Goal: Task Accomplishment & Management: Manage account settings

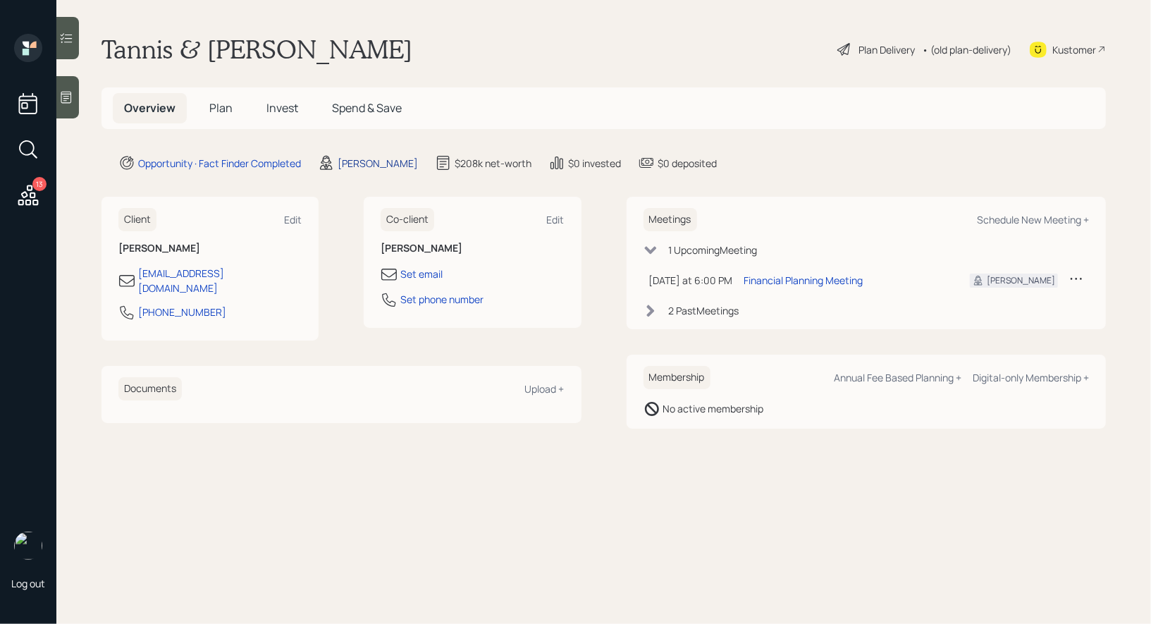
click at [381, 164] on div "[PERSON_NAME]" at bounding box center [378, 163] width 80 height 15
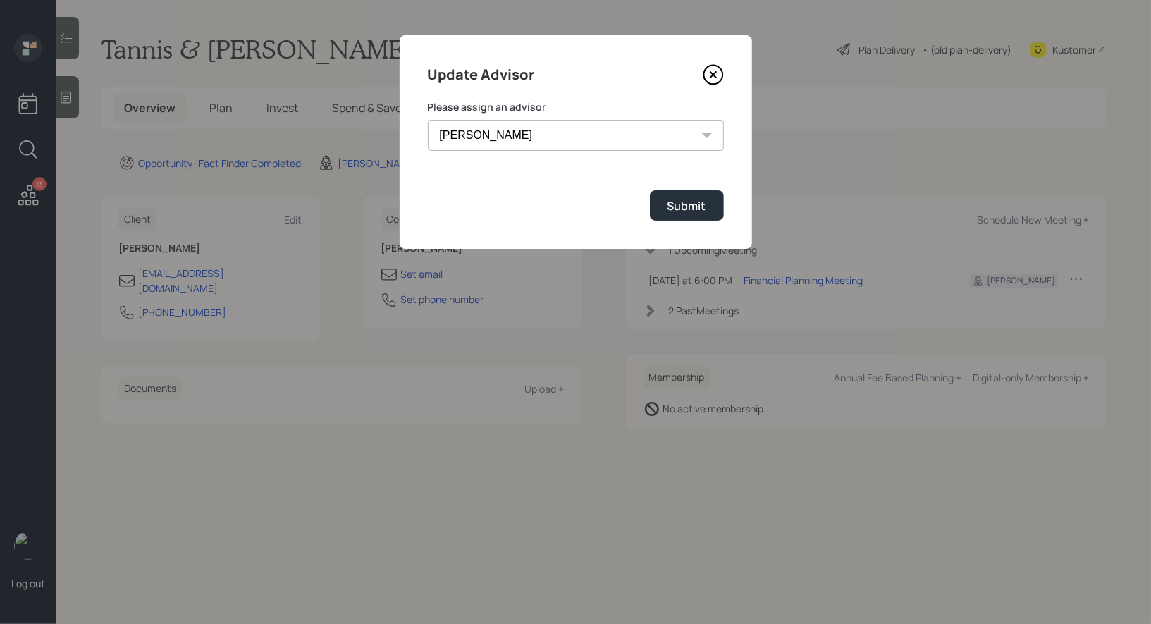
click at [632, 130] on select "[PERSON_NAME] [PERSON_NAME] [PERSON_NAME] [PERSON_NAME] End [PERSON_NAME] [PERS…" at bounding box center [576, 135] width 296 height 31
select select "8b79112e-3cfb-44f9-89e7-15267fe946c1"
click at [428, 120] on select "[PERSON_NAME] [PERSON_NAME] [PERSON_NAME] [PERSON_NAME] End [PERSON_NAME] [PERS…" at bounding box center [576, 135] width 296 height 31
click at [690, 208] on div "Submit" at bounding box center [687, 206] width 39 height 16
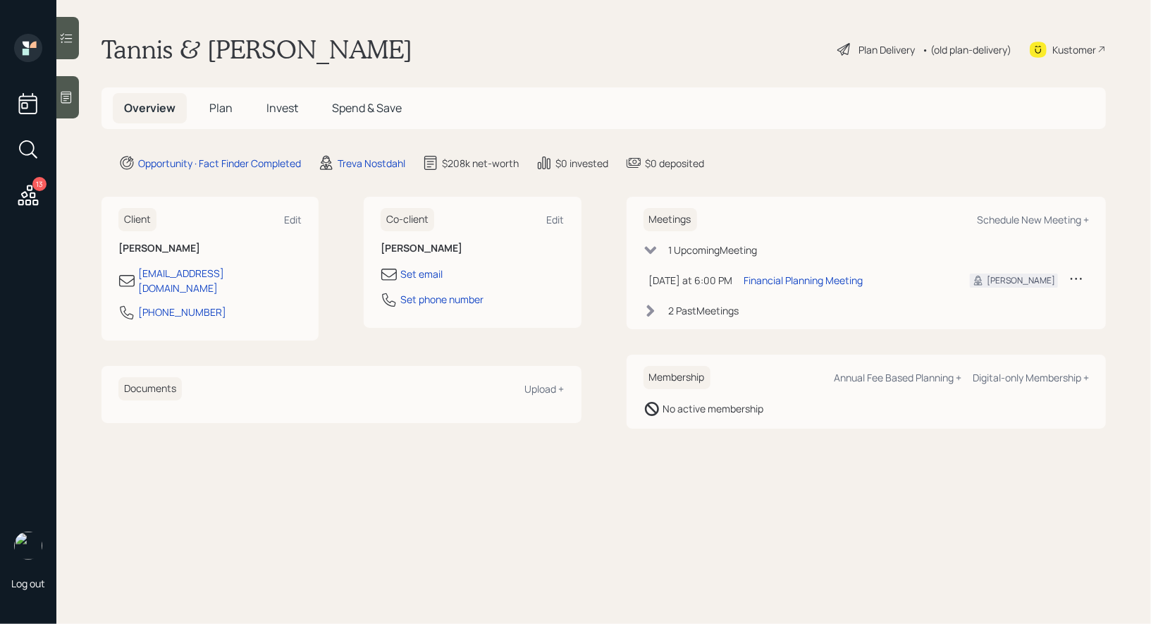
click at [69, 105] on div at bounding box center [67, 97] width 23 height 42
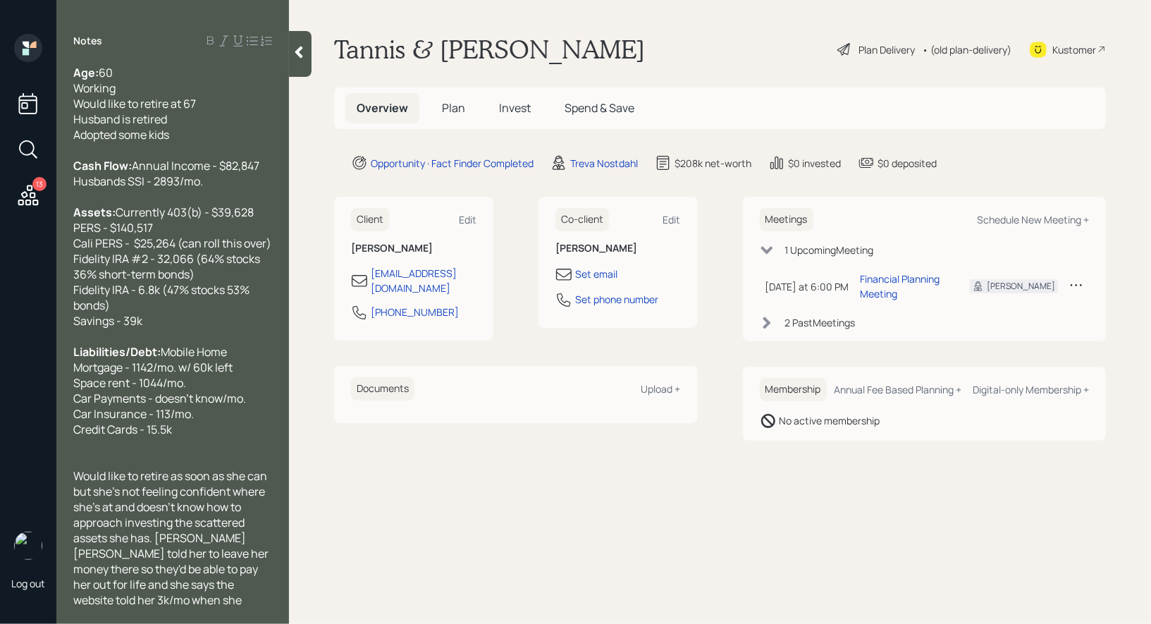
click at [455, 112] on span "Plan" at bounding box center [453, 108] width 23 height 16
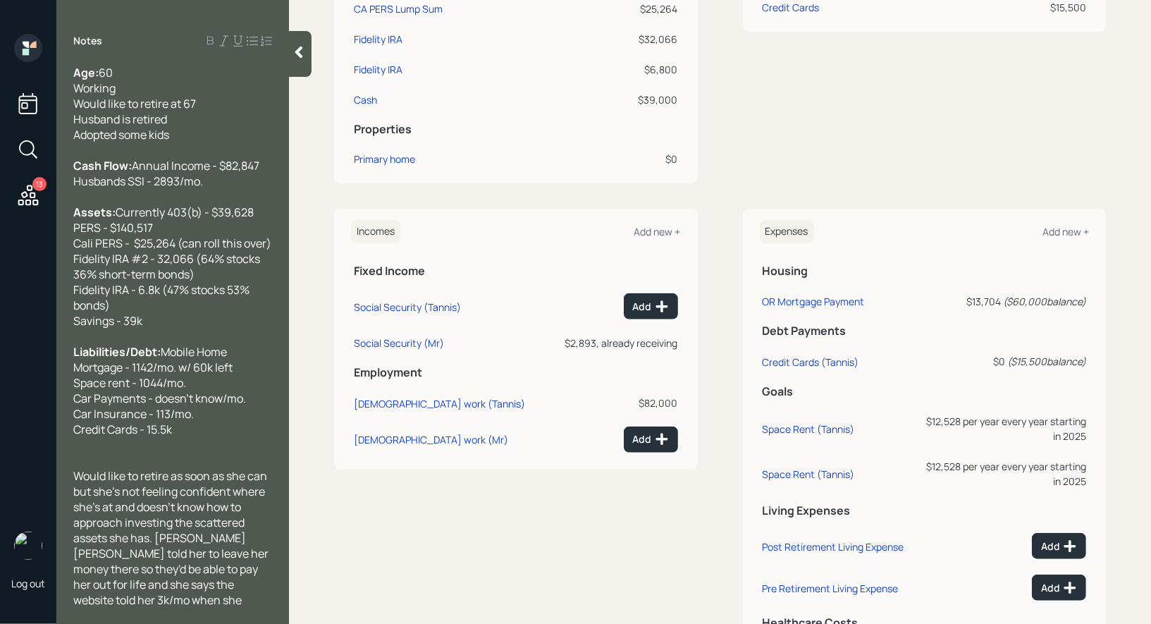
scroll to position [508, 0]
click at [798, 471] on div "Space Rent (Tannis)" at bounding box center [809, 471] width 92 height 13
select select "1"
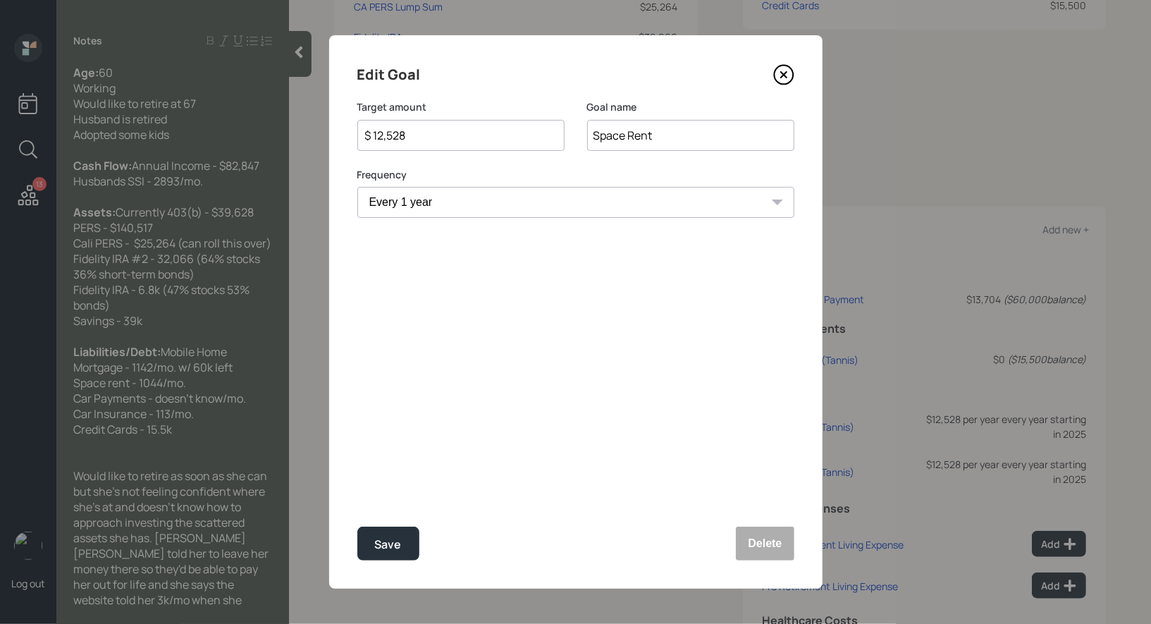
select select "2059"
click at [762, 534] on button "Delete" at bounding box center [765, 544] width 58 height 34
